Goal: Information Seeking & Learning: Learn about a topic

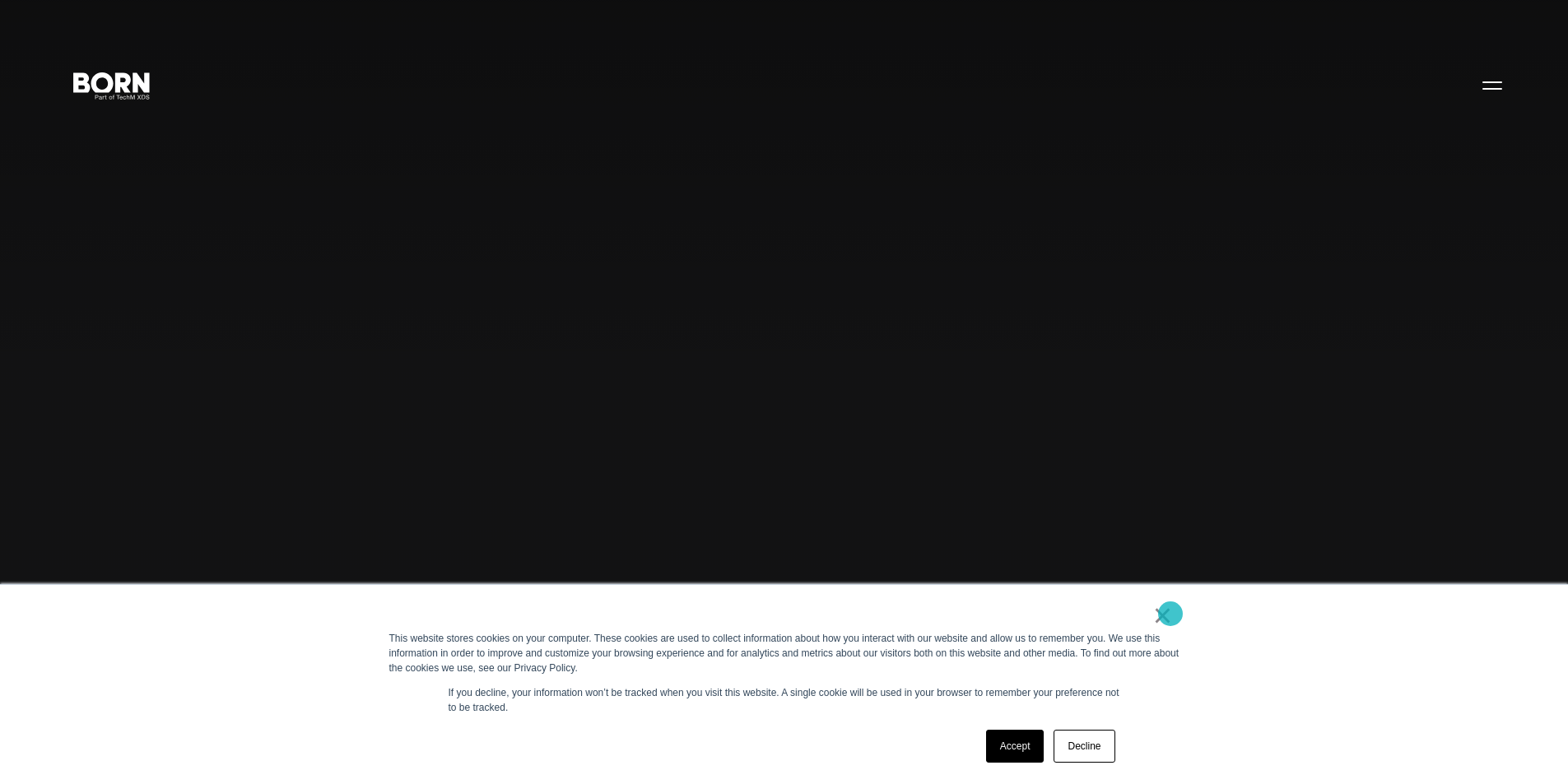
click at [1170, 613] on link "×" at bounding box center [1163, 615] width 20 height 14
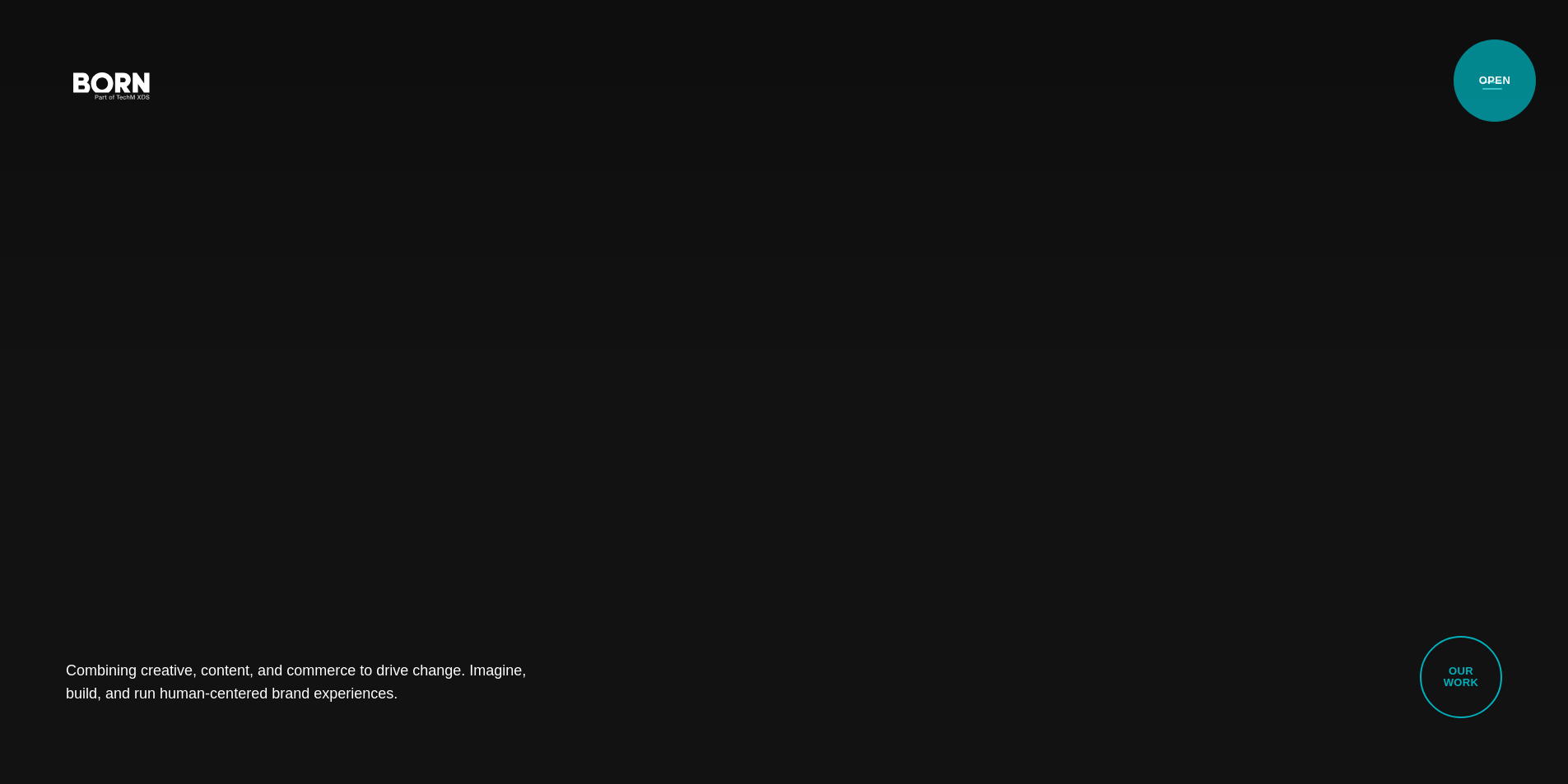
click at [1494, 81] on button "Primary Menu" at bounding box center [1492, 84] width 39 height 35
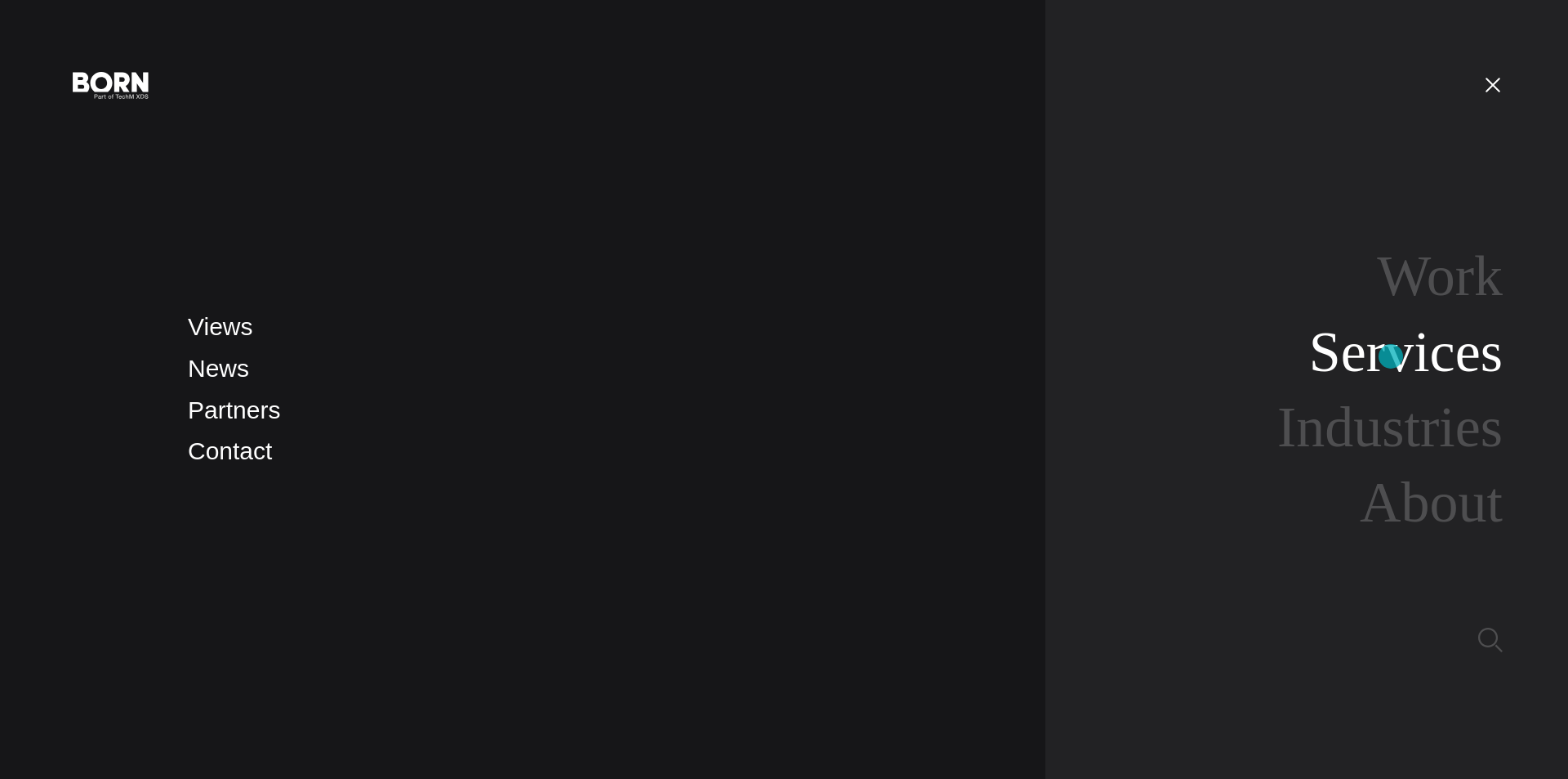
click at [1391, 356] on link "Services" at bounding box center [1406, 352] width 194 height 63
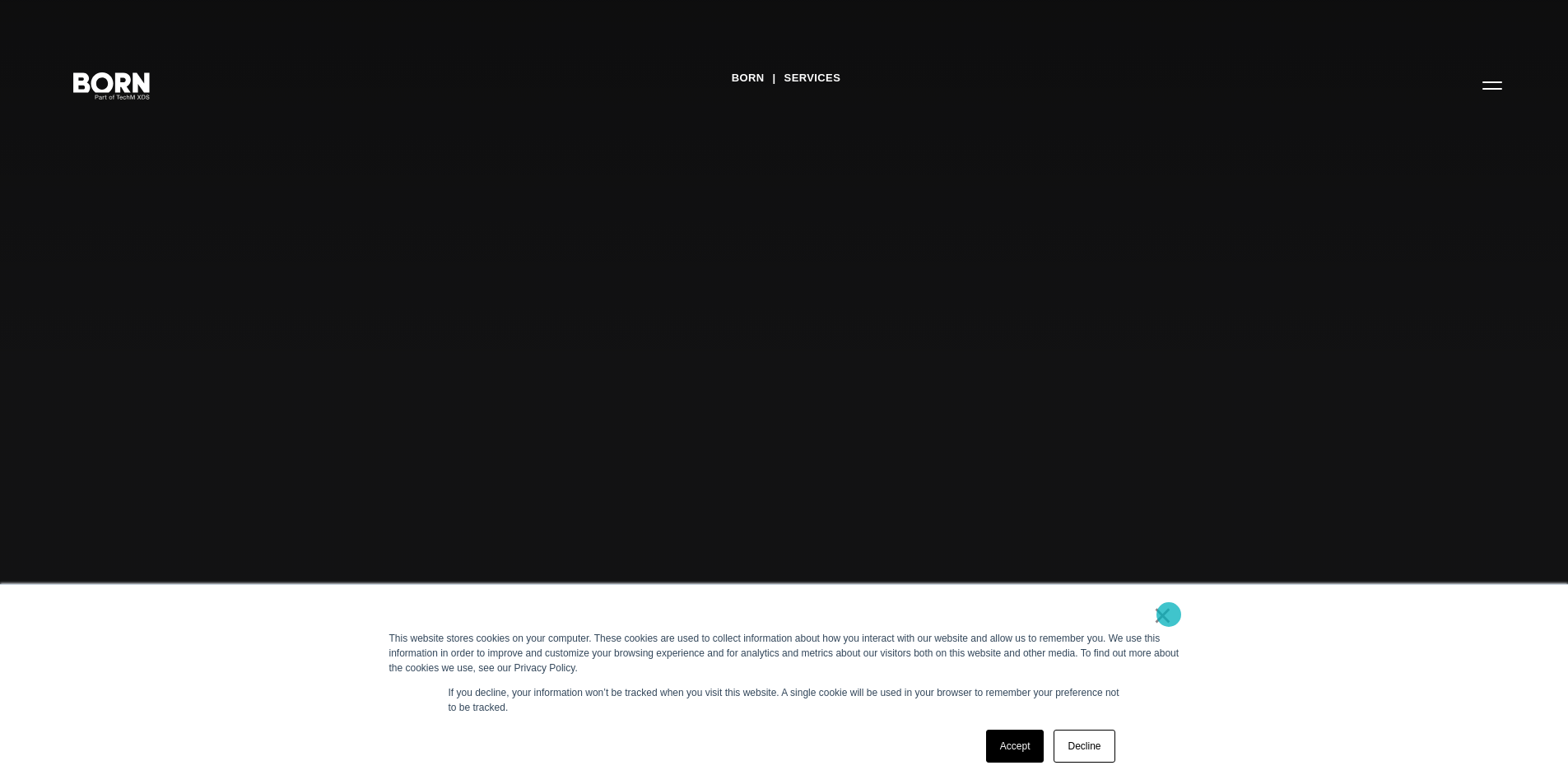
click at [1169, 614] on link "×" at bounding box center [1163, 615] width 20 height 14
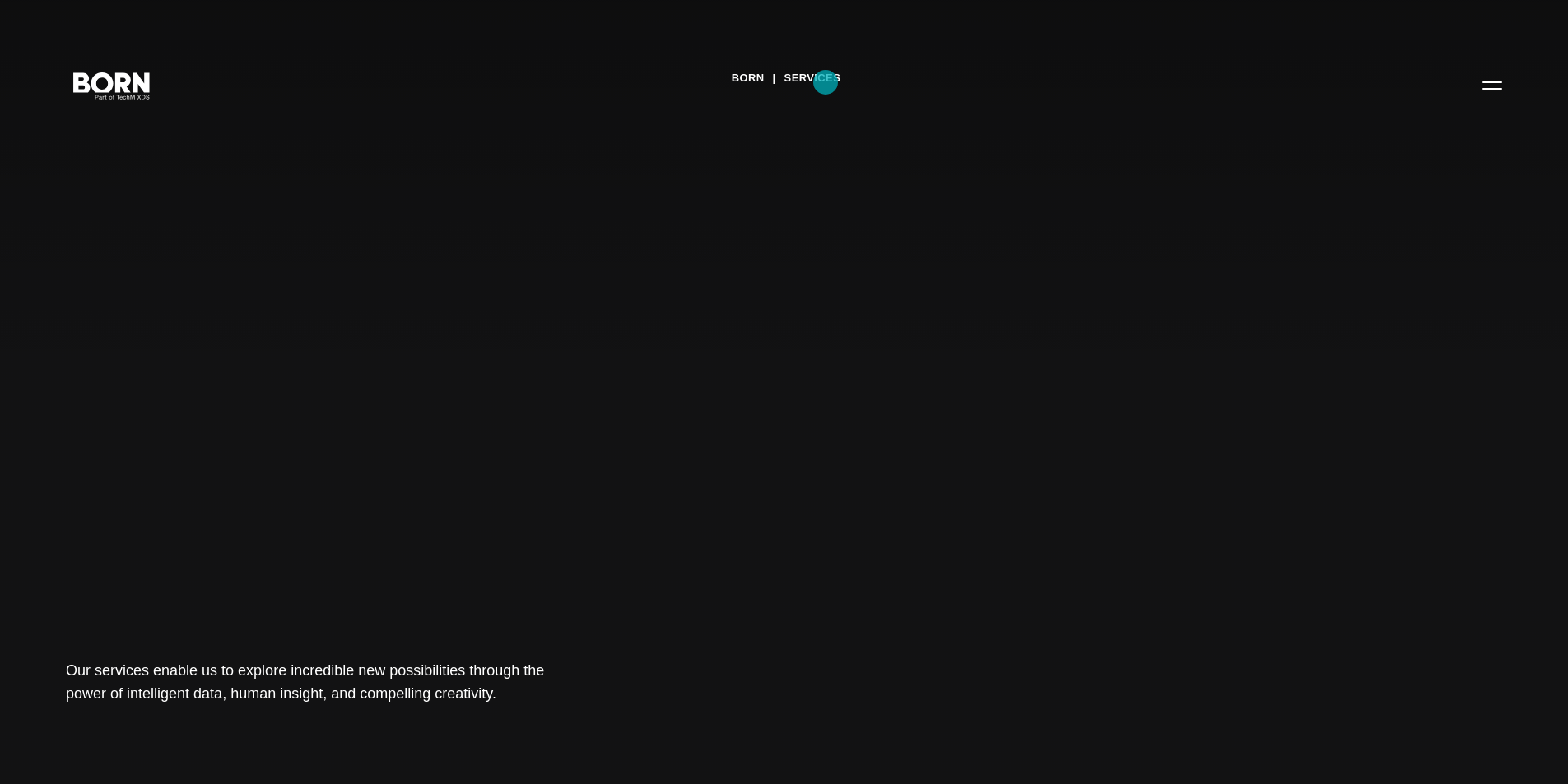
click at [825, 83] on link "Services" at bounding box center [812, 77] width 57 height 25
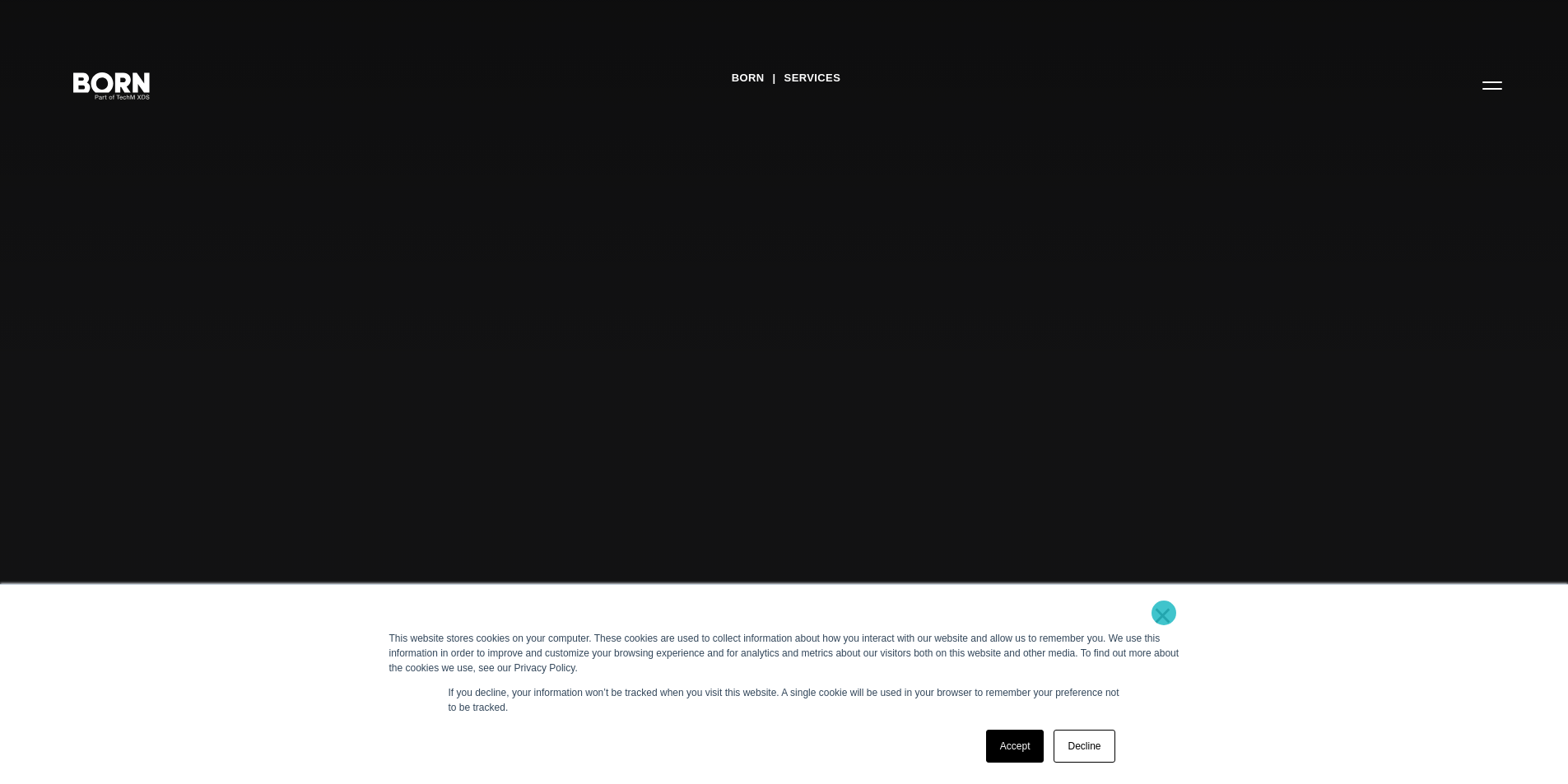
click at [1163, 612] on link "×" at bounding box center [1163, 615] width 20 height 14
click at [1012, 763] on div "Accept Decline" at bounding box center [1050, 746] width 139 height 42
click at [1011, 751] on link "Accept" at bounding box center [1015, 746] width 59 height 33
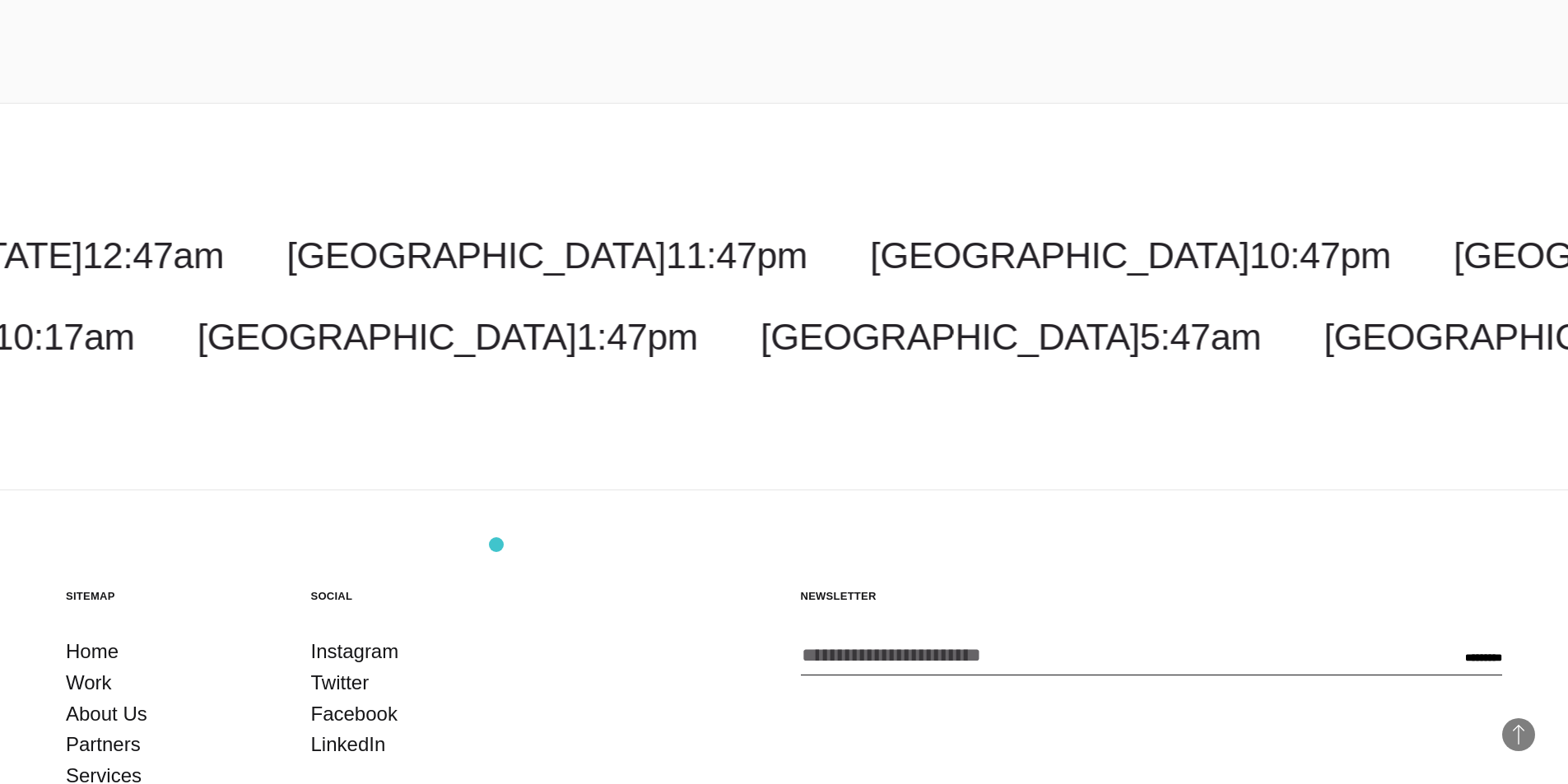
scroll to position [3291, 0]
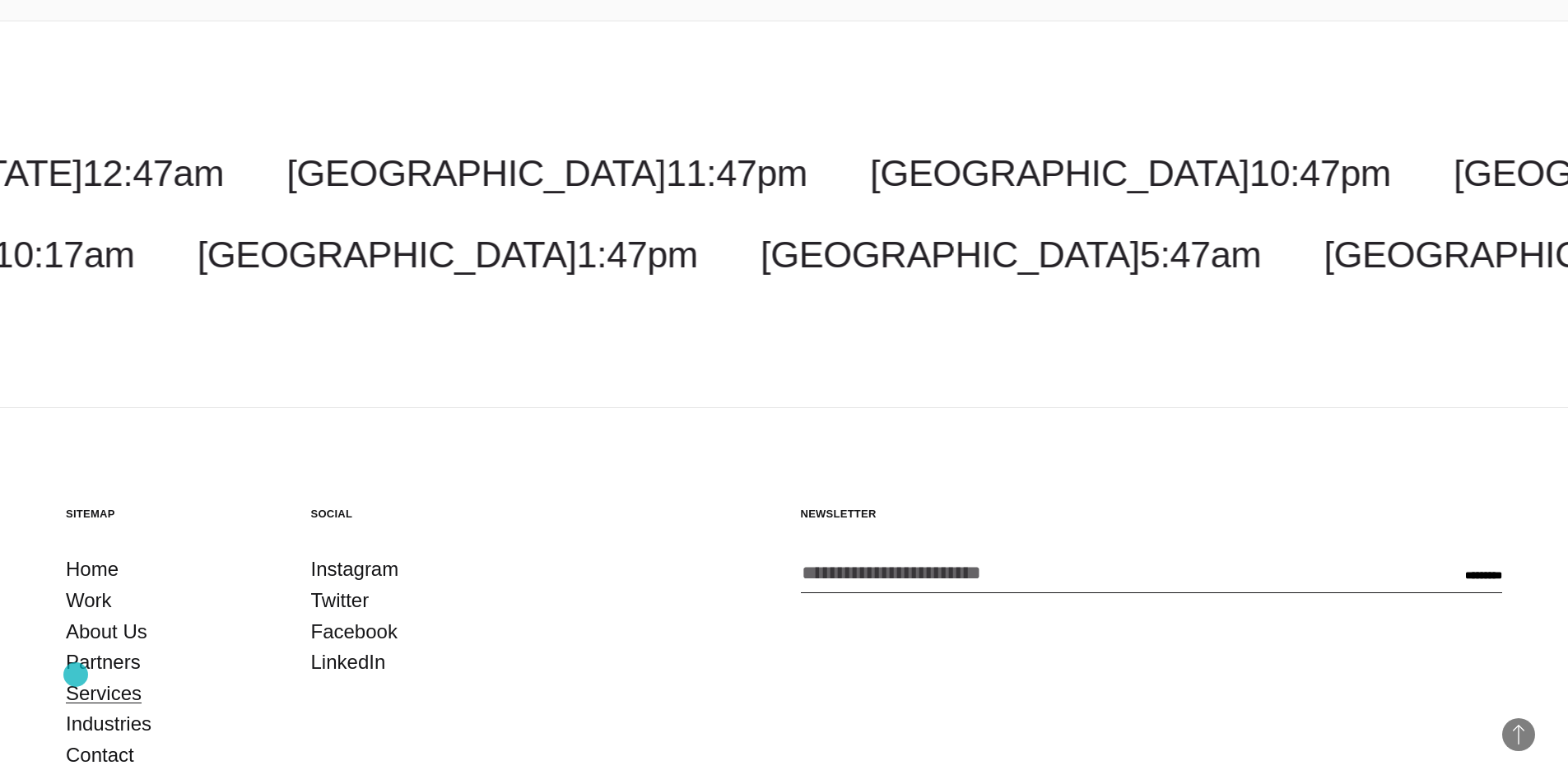
click at [76, 678] on link "Services" at bounding box center [103, 693] width 76 height 31
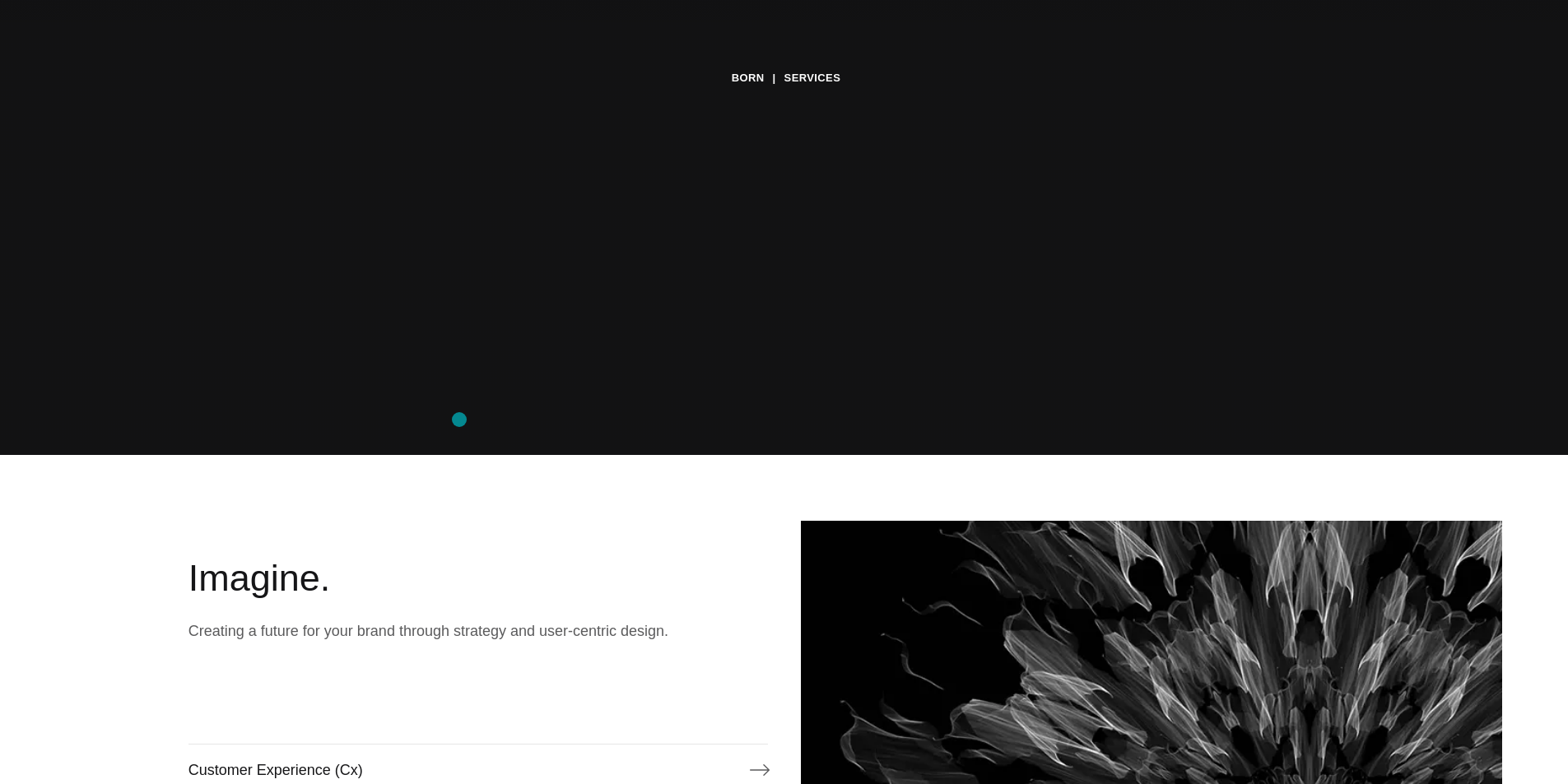
scroll to position [658, 0]
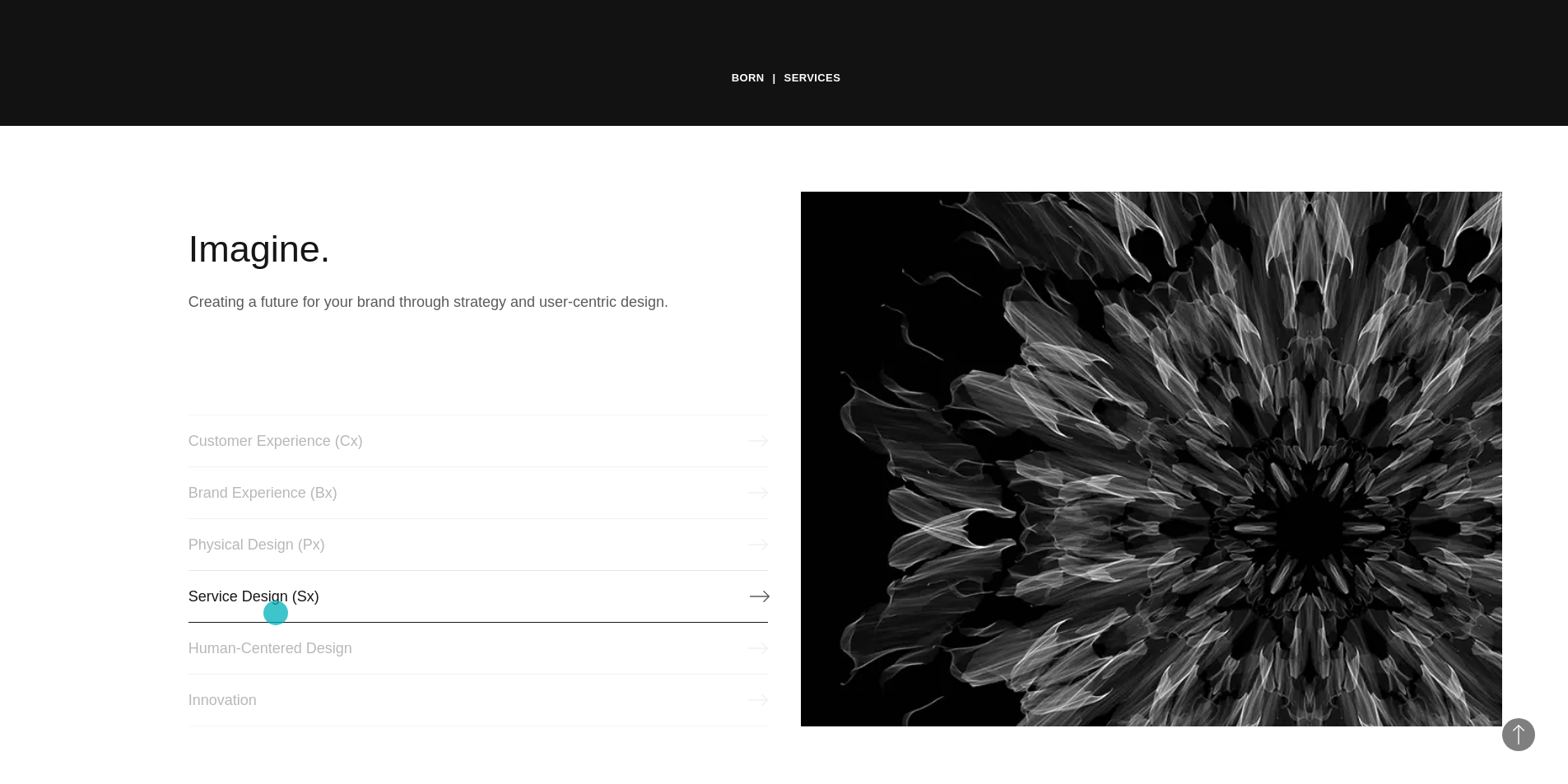
click at [275, 612] on link "Service Design (Sx)" at bounding box center [478, 596] width 580 height 53
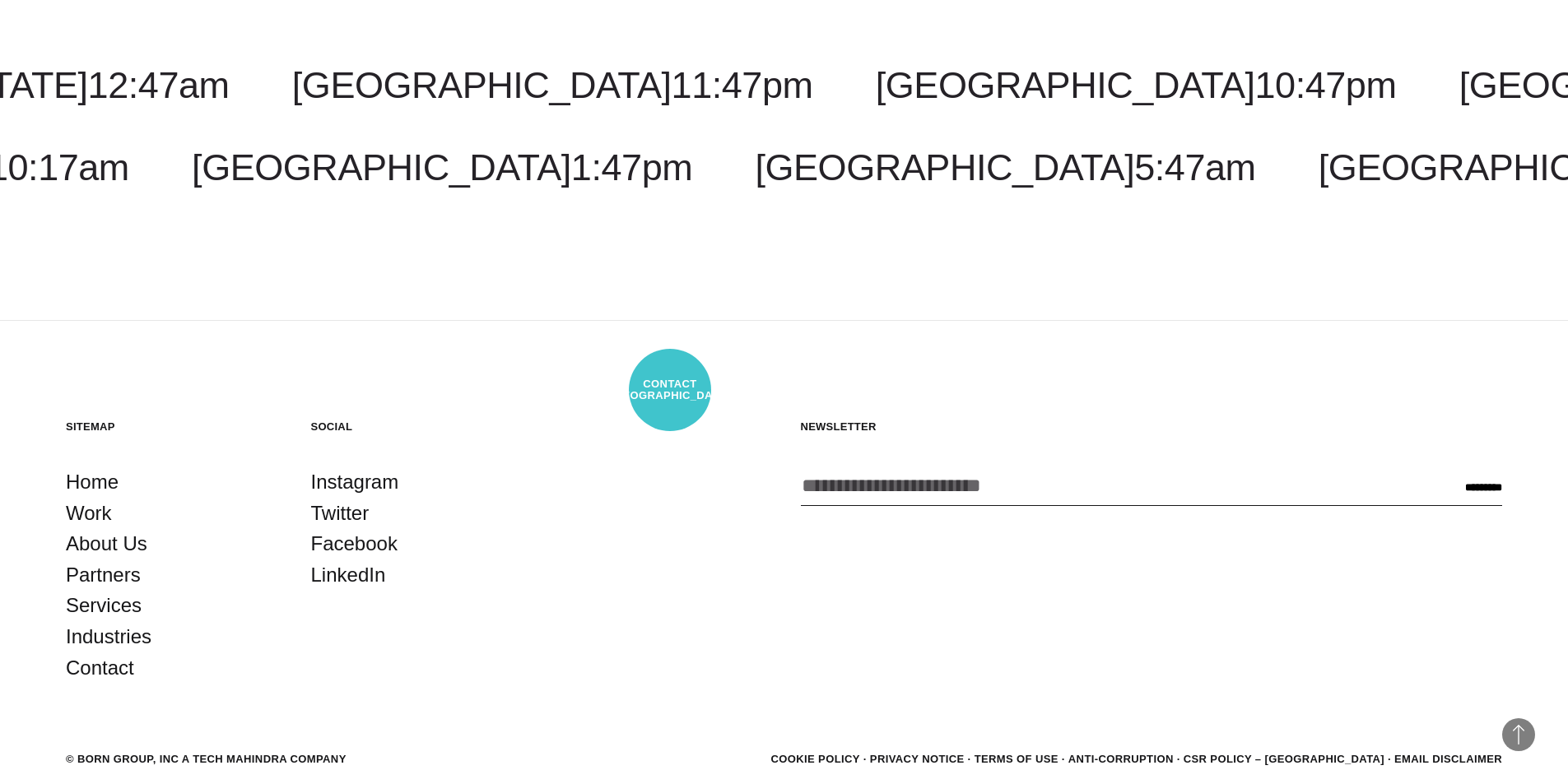
scroll to position [2551, 0]
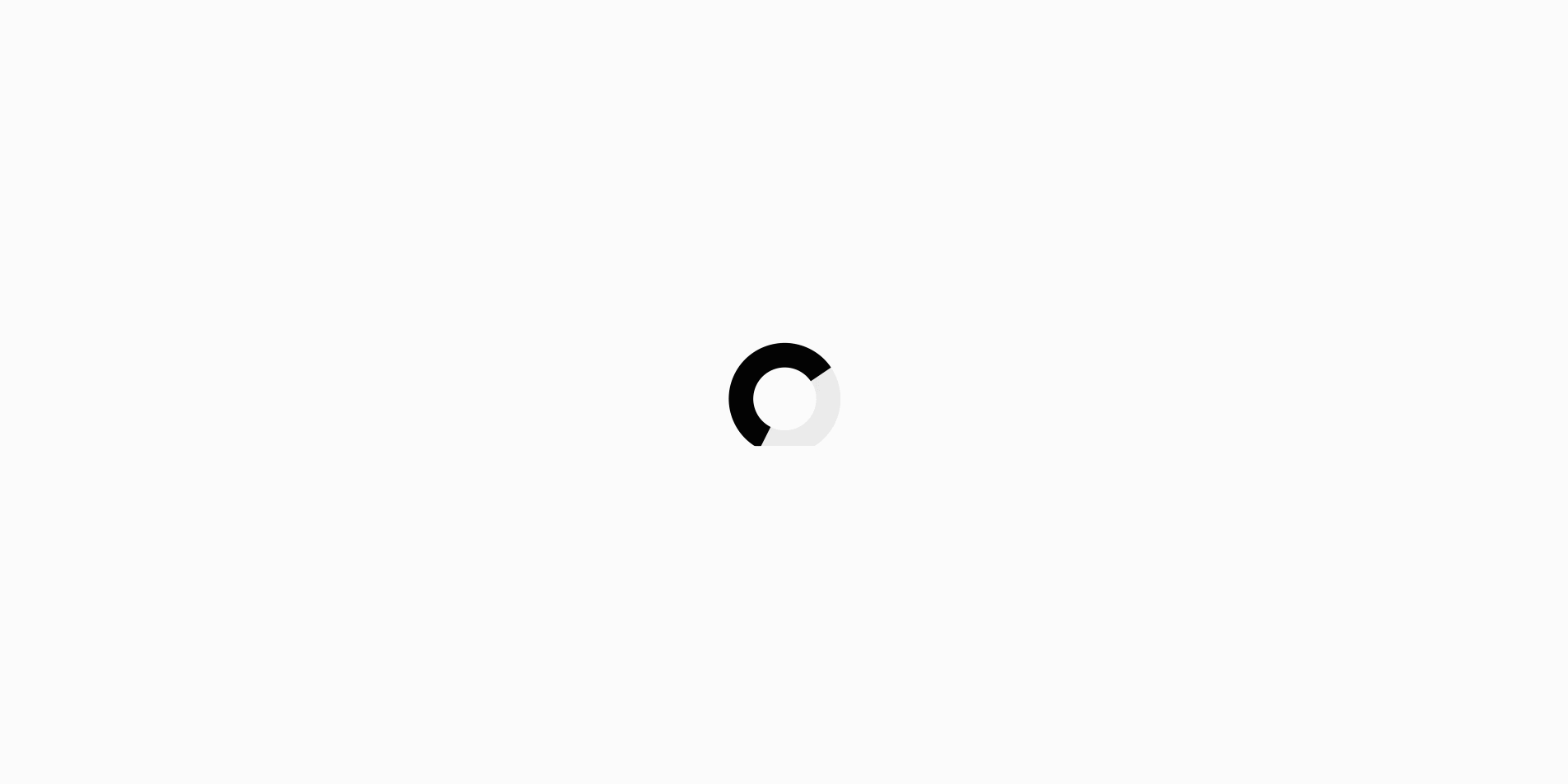
scroll to position [2545, 0]
